Goal: Go to known website: Access a specific website the user already knows

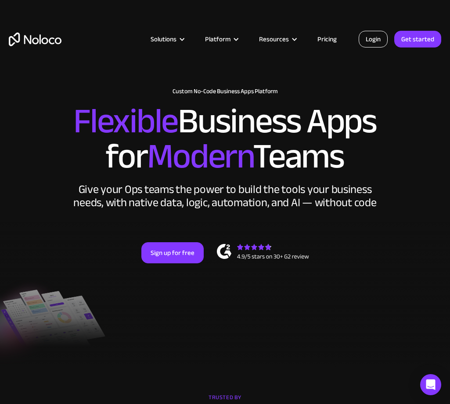
click at [372, 40] on link "Login" at bounding box center [373, 39] width 29 height 17
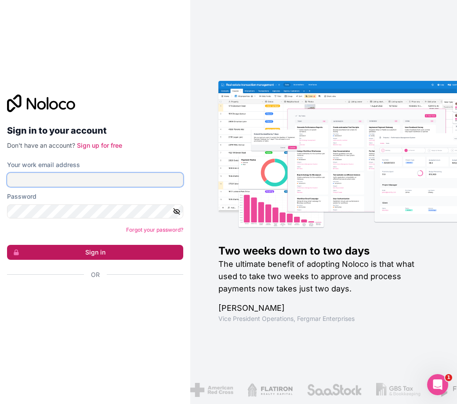
type input "selpa@selpasemicom.com"
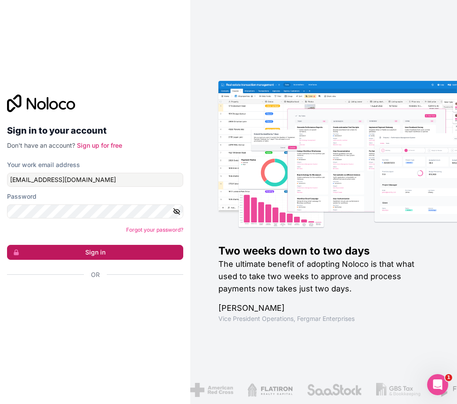
click at [100, 250] on button "Sign in" at bounding box center [95, 252] width 176 height 15
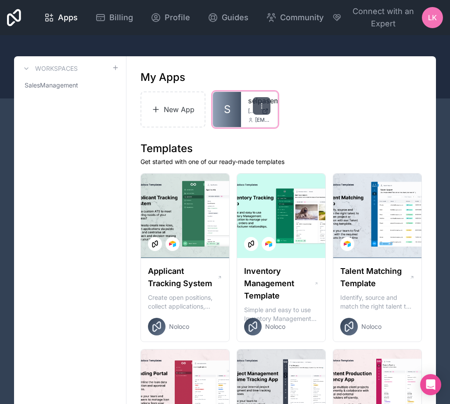
click at [268, 108] on div at bounding box center [262, 106] width 18 height 18
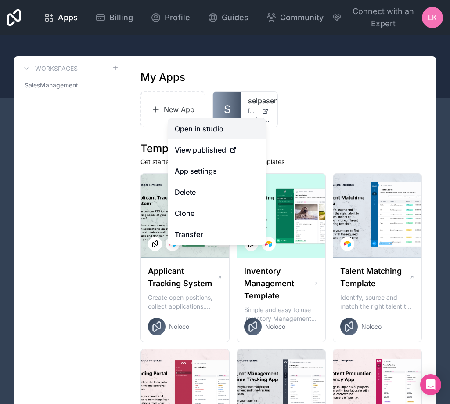
click at [210, 131] on link "Open in studio" at bounding box center [217, 128] width 98 height 21
